Goal: Information Seeking & Learning: Learn about a topic

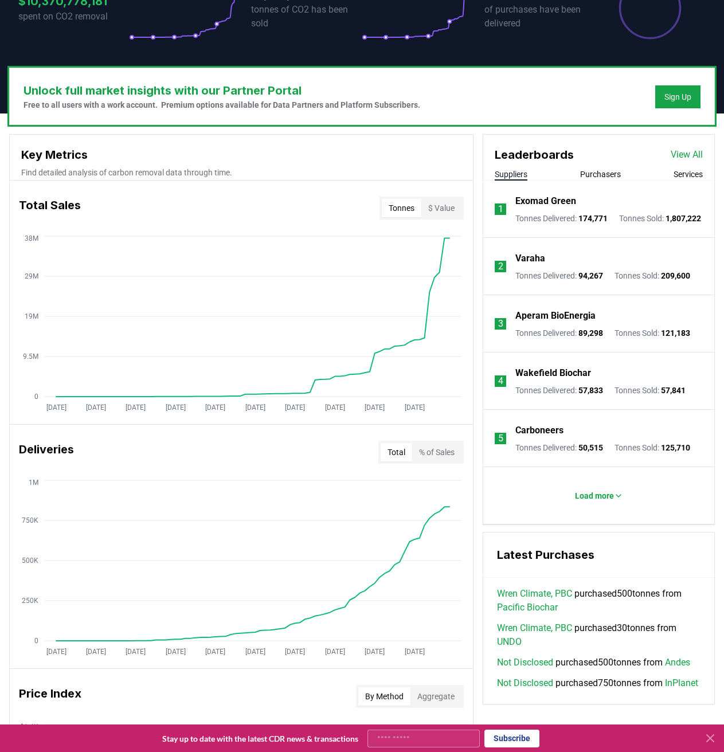
scroll to position [229, 0]
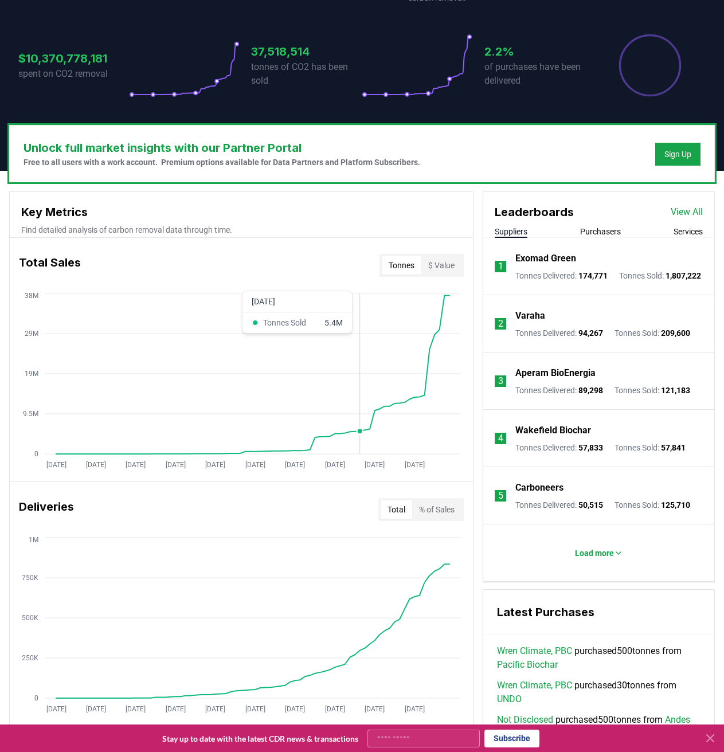
click at [360, 429] on circle at bounding box center [360, 431] width 6 height 6
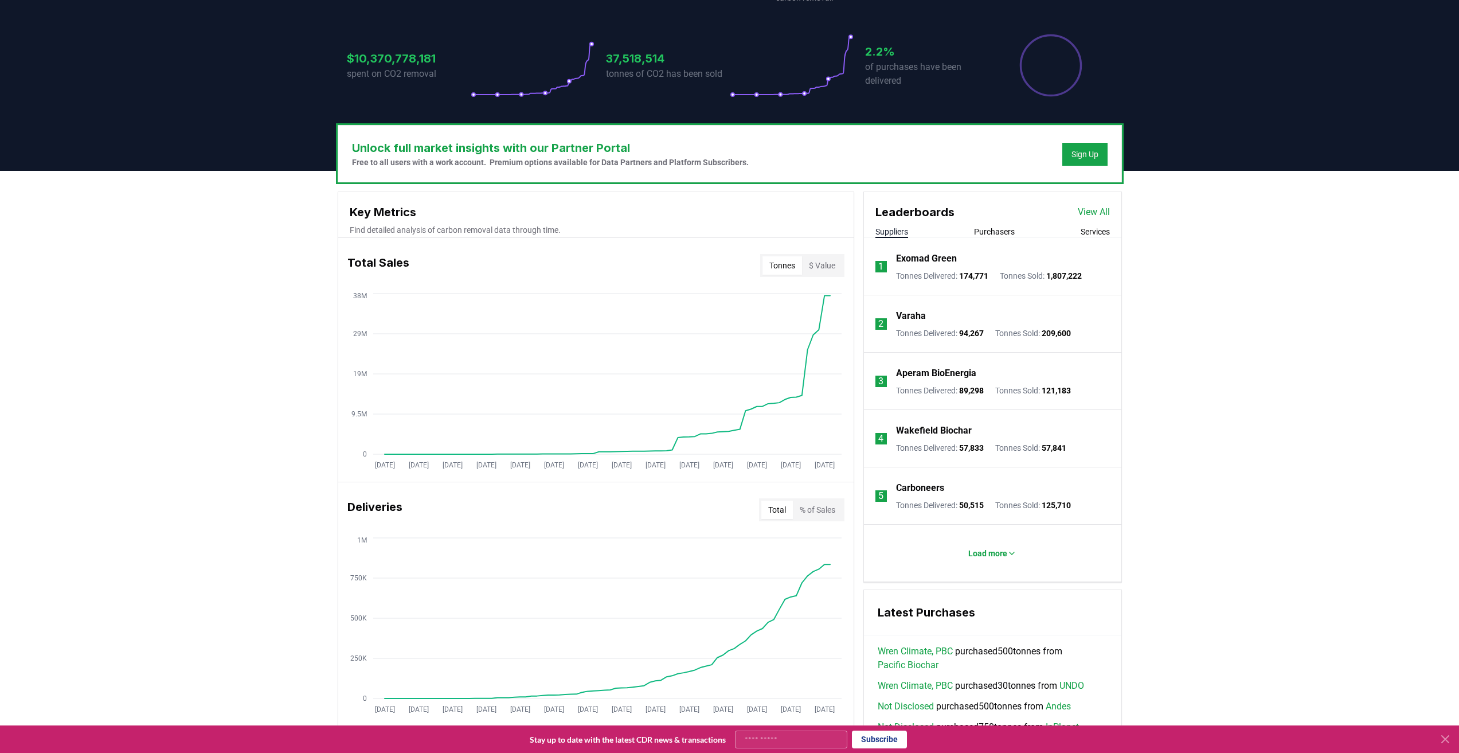
click at [724, 270] on button "$ Value" at bounding box center [822, 265] width 40 height 18
click at [724, 261] on button "Tonnes" at bounding box center [783, 265] width 40 height 18
click at [724, 266] on button "$ Value" at bounding box center [822, 265] width 40 height 18
drag, startPoint x: 794, startPoint y: 263, endPoint x: 751, endPoint y: 289, distance: 50.2
click at [724, 263] on button "Tonnes" at bounding box center [783, 265] width 40 height 18
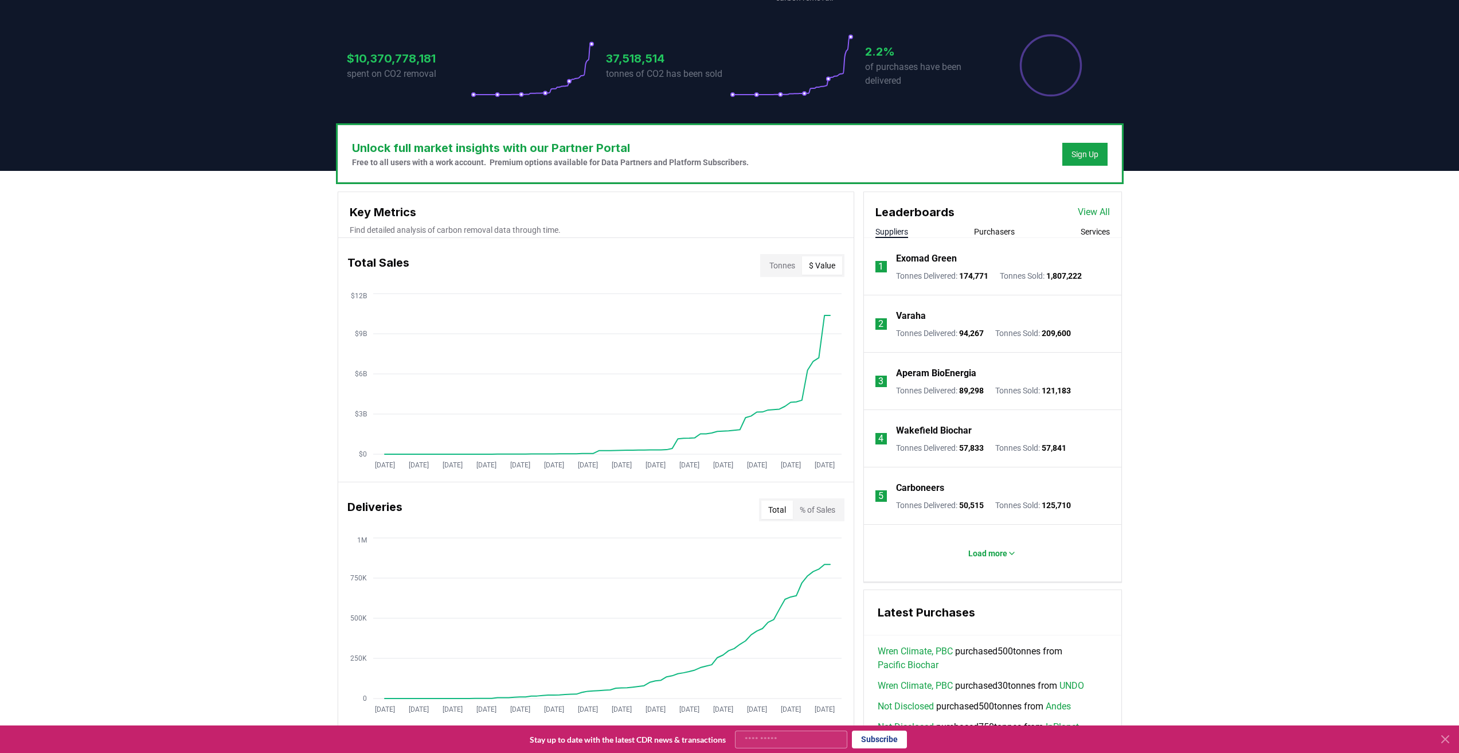
click at [724, 268] on button "$ Value" at bounding box center [822, 265] width 40 height 18
click at [724, 264] on button "Tonnes" at bounding box center [783, 265] width 40 height 18
click at [724, 270] on button "$ Value" at bounding box center [822, 265] width 40 height 18
click at [724, 270] on button "Tonnes" at bounding box center [783, 265] width 40 height 18
click at [724, 269] on button "$ Value" at bounding box center [822, 265] width 40 height 18
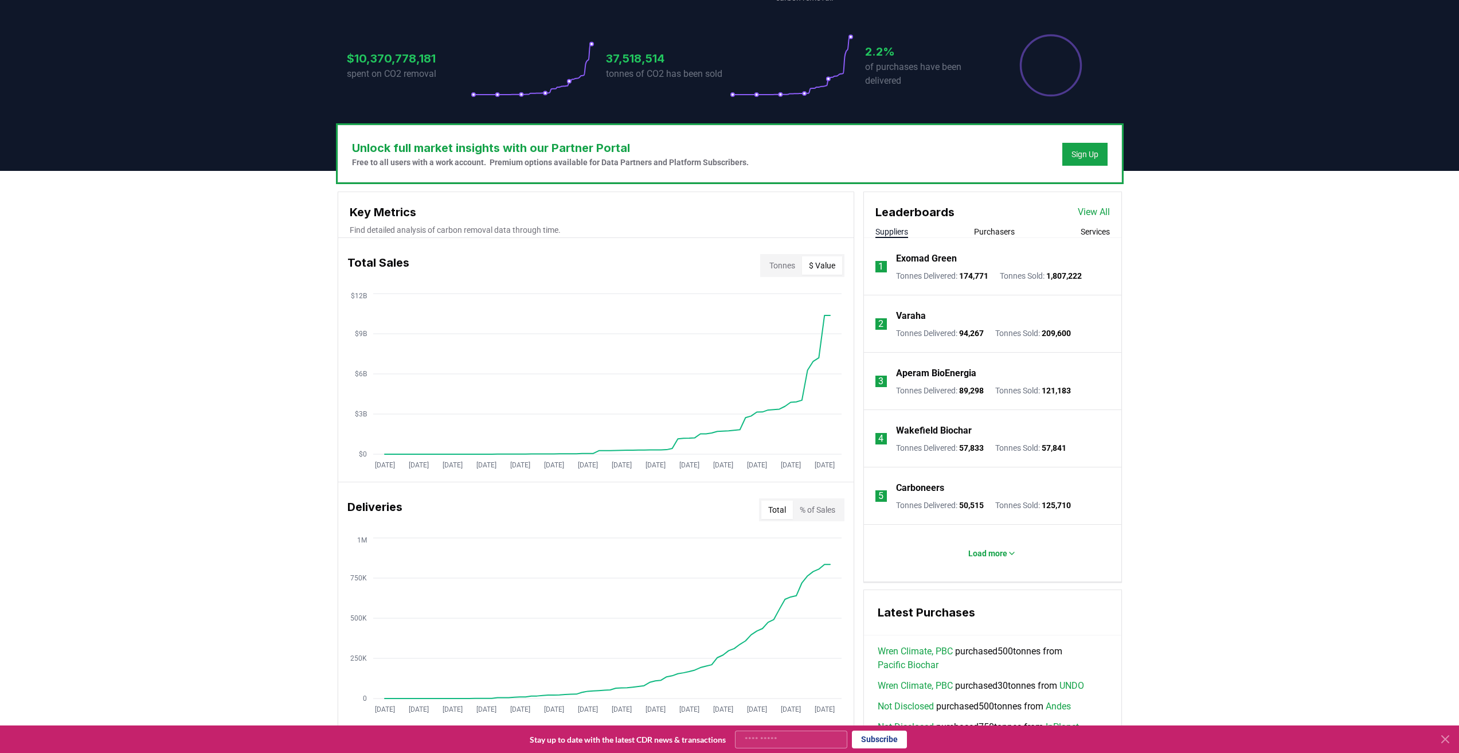
click at [724, 277] on div "Total Sales Tonnes $ Value" at bounding box center [596, 265] width 516 height 41
click at [724, 263] on button "Tonnes" at bounding box center [783, 265] width 40 height 18
click at [724, 264] on button "$ Value" at bounding box center [822, 265] width 40 height 18
click at [724, 269] on button "Tonnes" at bounding box center [783, 265] width 40 height 18
click at [724, 263] on button "$ Value" at bounding box center [822, 265] width 40 height 18
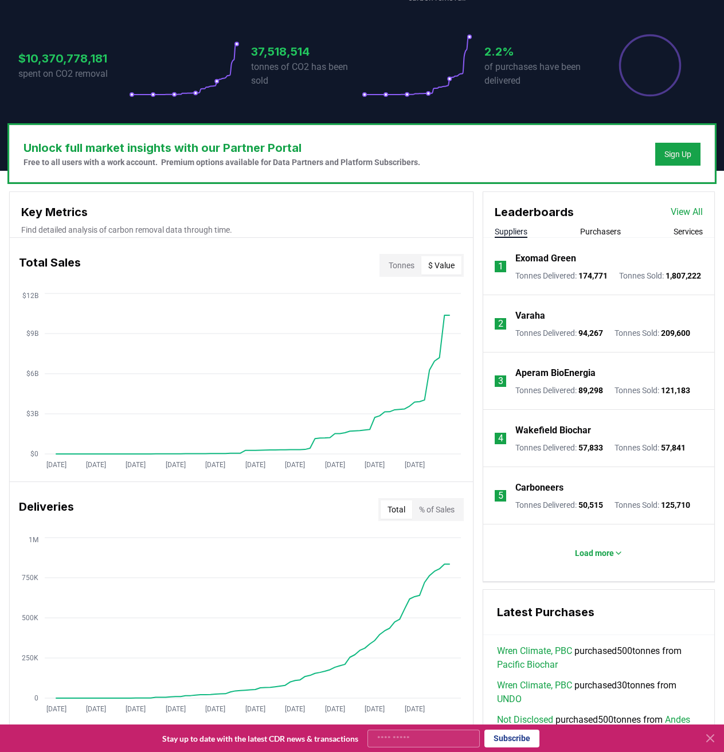
drag, startPoint x: 442, startPoint y: 271, endPoint x: 431, endPoint y: 287, distance: 19.4
click at [442, 271] on button "$ Value" at bounding box center [441, 265] width 40 height 18
click at [77, 454] on circle at bounding box center [76, 454] width 6 height 6
drag, startPoint x: 408, startPoint y: 271, endPoint x: 419, endPoint y: 279, distance: 14.3
click at [408, 271] on button "Tonnes" at bounding box center [402, 265] width 40 height 18
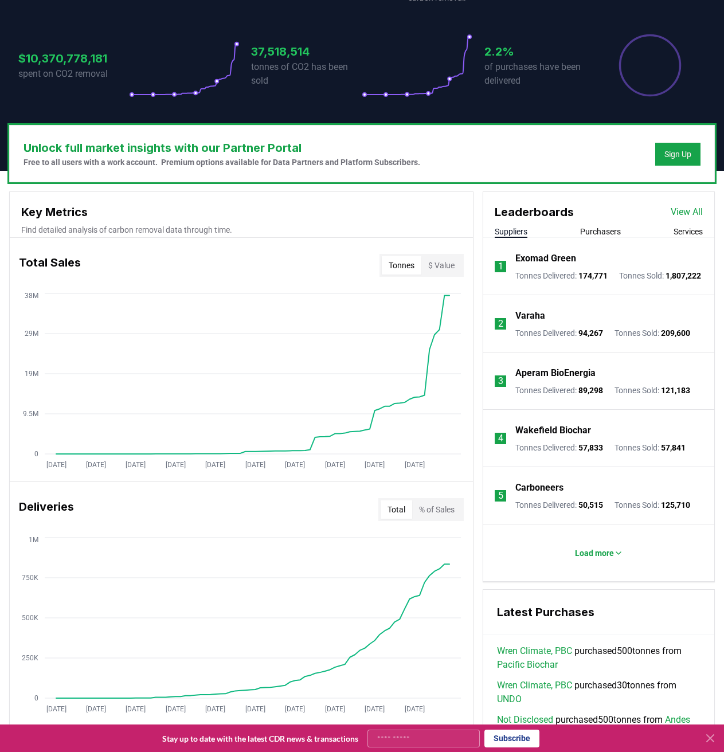
drag, startPoint x: 447, startPoint y: 266, endPoint x: 450, endPoint y: 271, distance: 6.4
click at [447, 266] on button "$ Value" at bounding box center [441, 265] width 40 height 18
click at [407, 274] on button "Tonnes" at bounding box center [402, 265] width 40 height 18
